Goal: Information Seeking & Learning: Learn about a topic

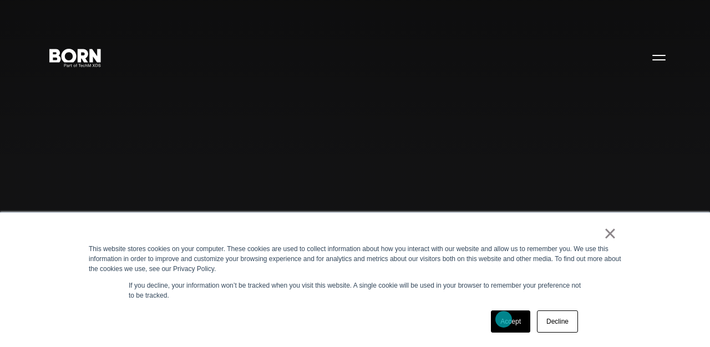
click at [504, 319] on link "Accept" at bounding box center [510, 322] width 39 height 22
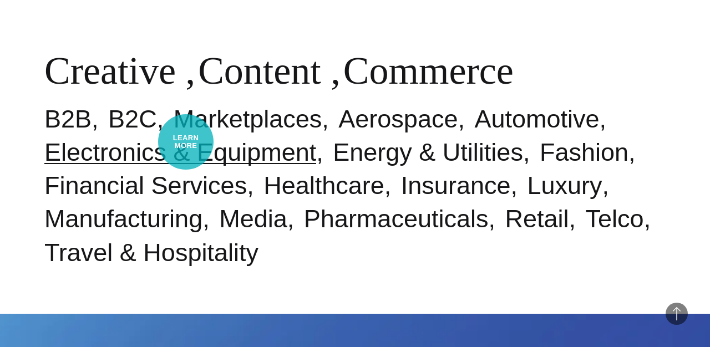
scroll to position [296, 0]
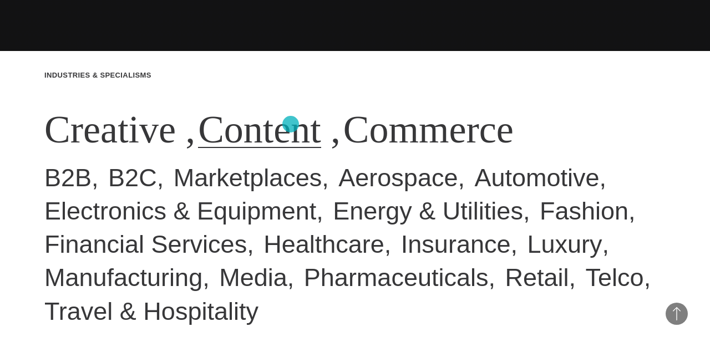
click at [291, 124] on link "Content" at bounding box center [259, 129] width 123 height 43
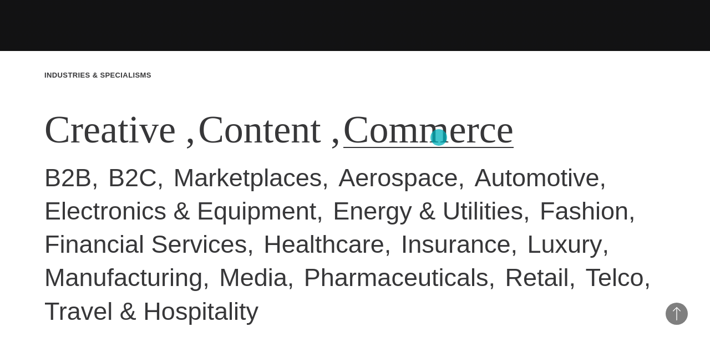
click at [439, 138] on link "Commerce" at bounding box center [428, 129] width 170 height 43
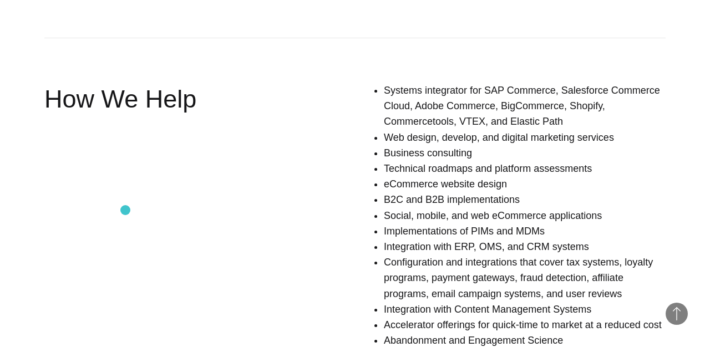
scroll to position [670, 0]
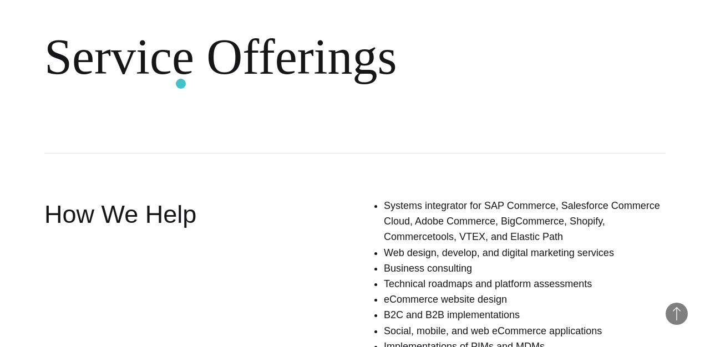
click at [181, 84] on h2 "Service Offerings" at bounding box center [354, 57] width 621 height 192
click at [394, 251] on li "Web design, develop, and digital marketing services" at bounding box center [525, 253] width 282 height 16
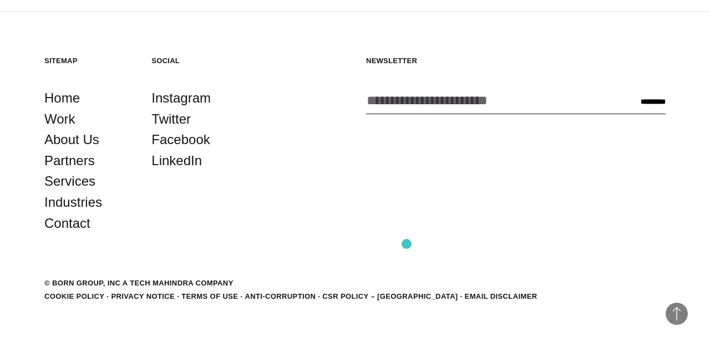
scroll to position [1881, 0]
